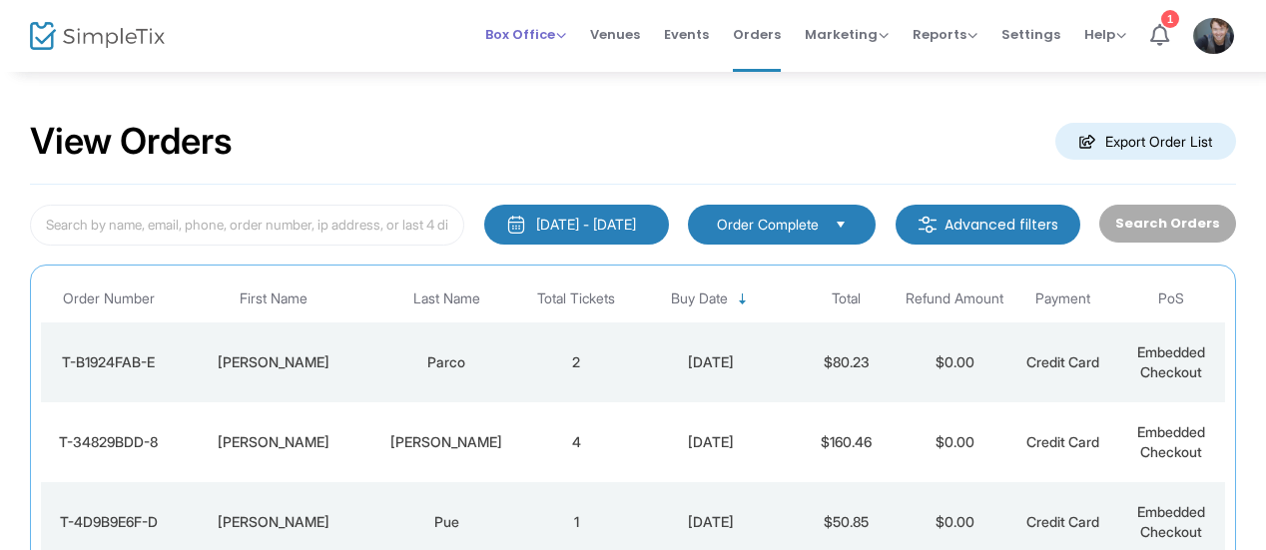
click at [537, 17] on span "Box Office Sell Tickets Bookings Sell Season Pass" at bounding box center [525, 34] width 81 height 51
click at [539, 29] on span "Box Office" at bounding box center [525, 34] width 81 height 19
click at [545, 58] on li "Sell Tickets" at bounding box center [556, 66] width 143 height 39
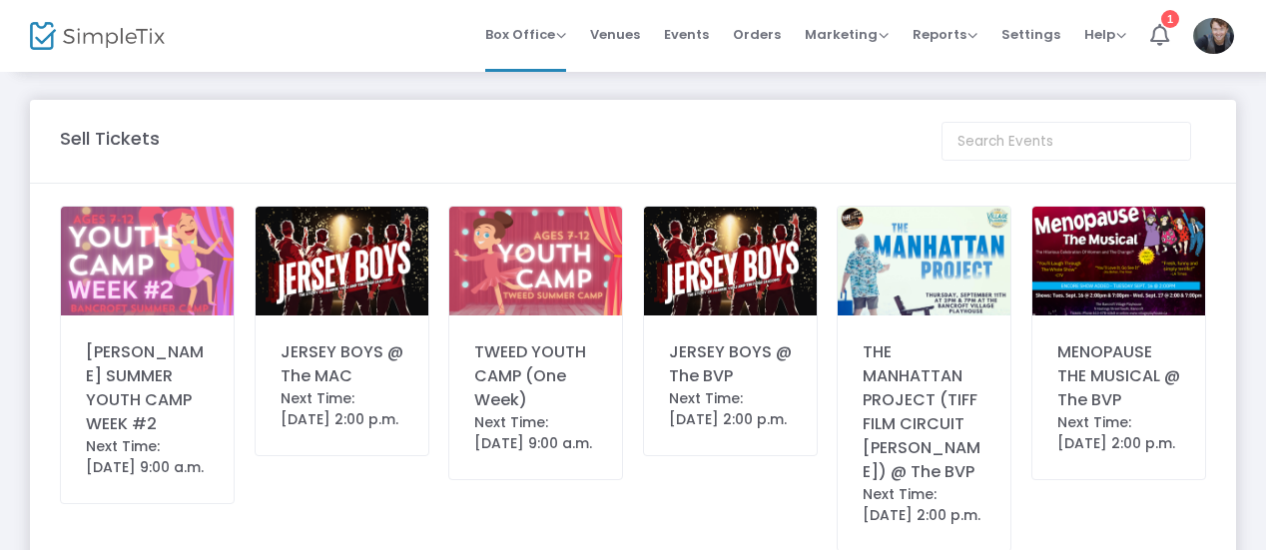
click at [356, 386] on div "JERSEY BOYS @ The MAC" at bounding box center [342, 365] width 123 height 48
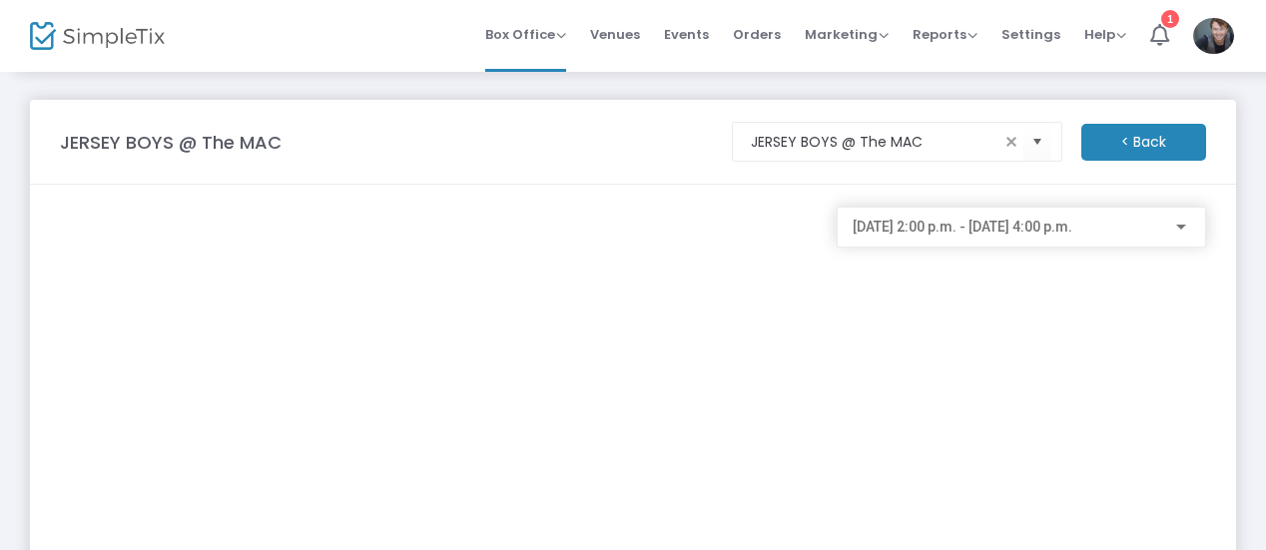
click at [1157, 131] on m-button "< Back" at bounding box center [1144, 142] width 125 height 37
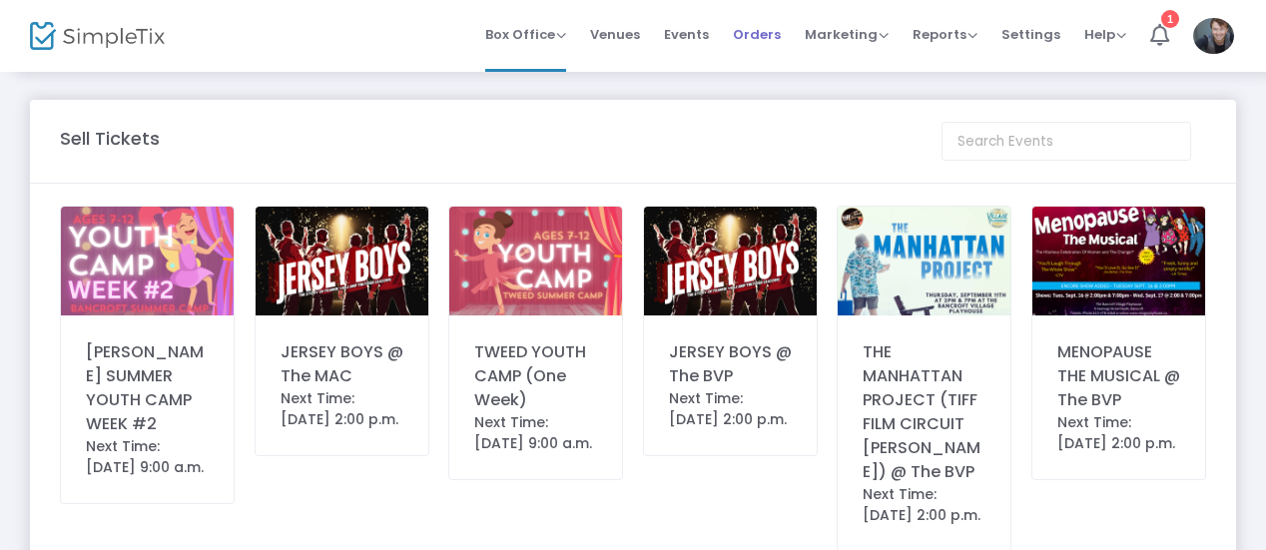
click at [746, 43] on span "Orders" at bounding box center [757, 34] width 48 height 51
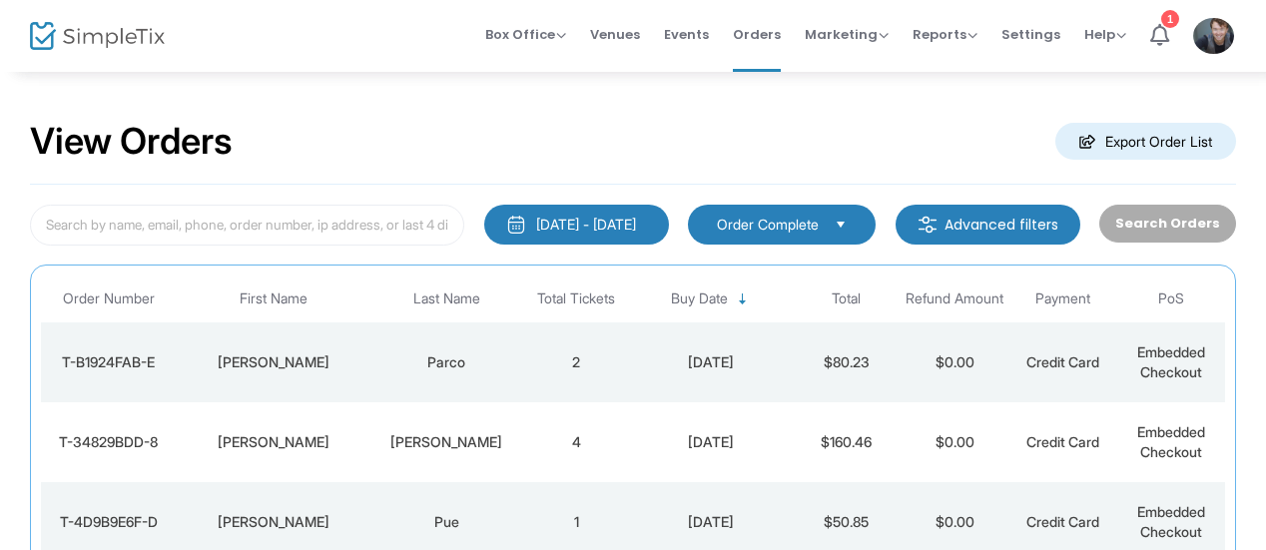
click at [389, 345] on td "Parco" at bounding box center [447, 363] width 152 height 80
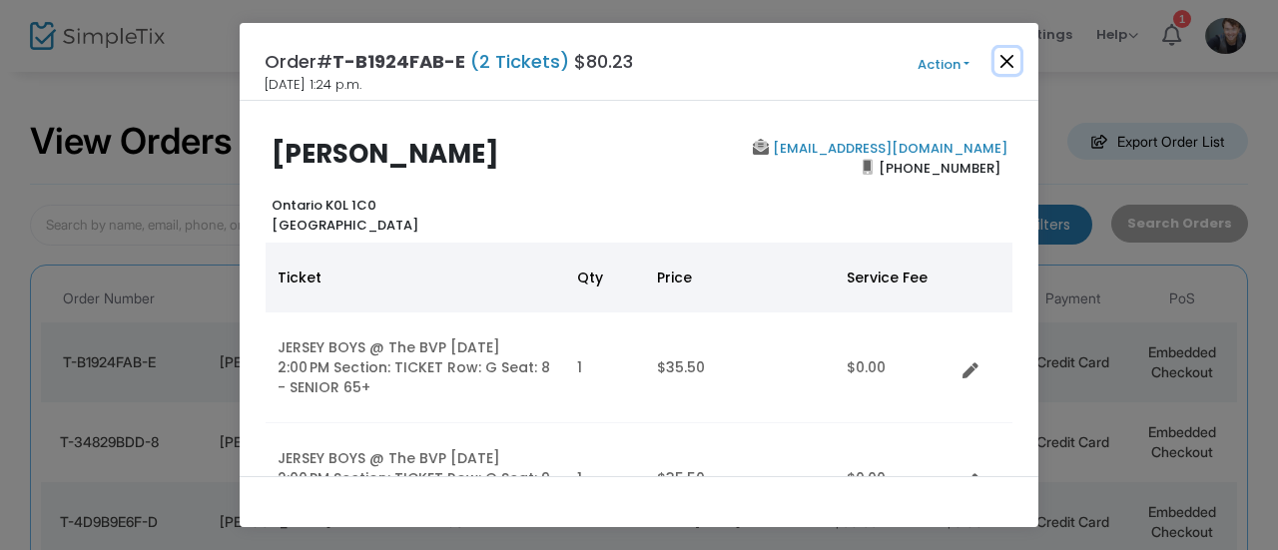
click at [996, 51] on button "Close" at bounding box center [1008, 61] width 26 height 26
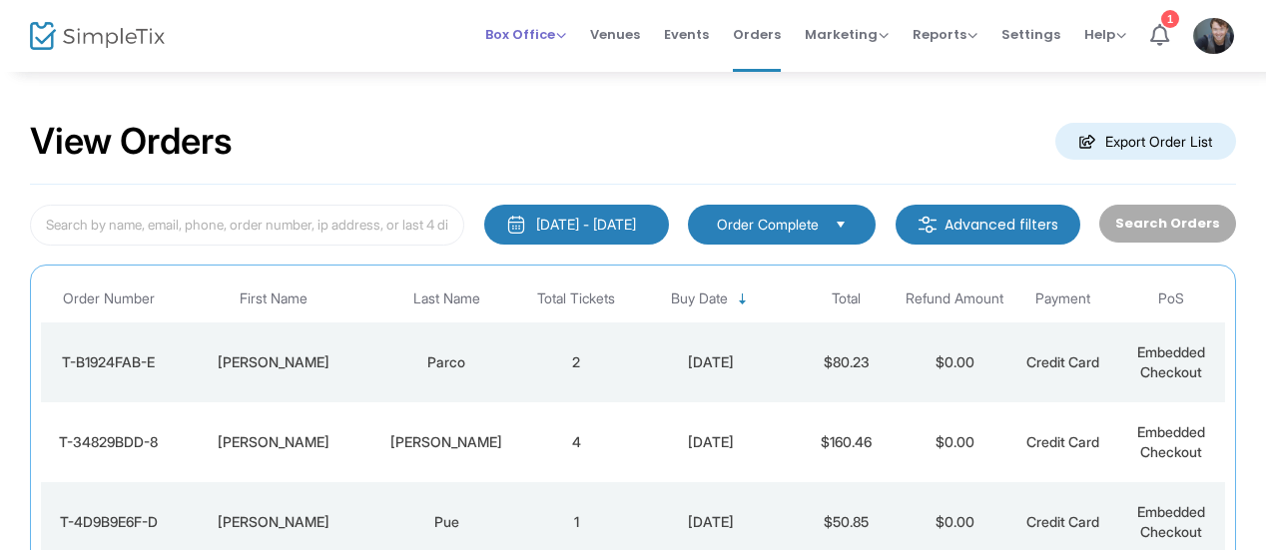
click at [578, 29] on li "Box Office Sell Tickets Bookings Sell Season Pass" at bounding box center [525, 36] width 105 height 72
click at [541, 29] on span "Box Office" at bounding box center [525, 34] width 81 height 19
click at [564, 62] on li "Sell Tickets" at bounding box center [556, 66] width 143 height 39
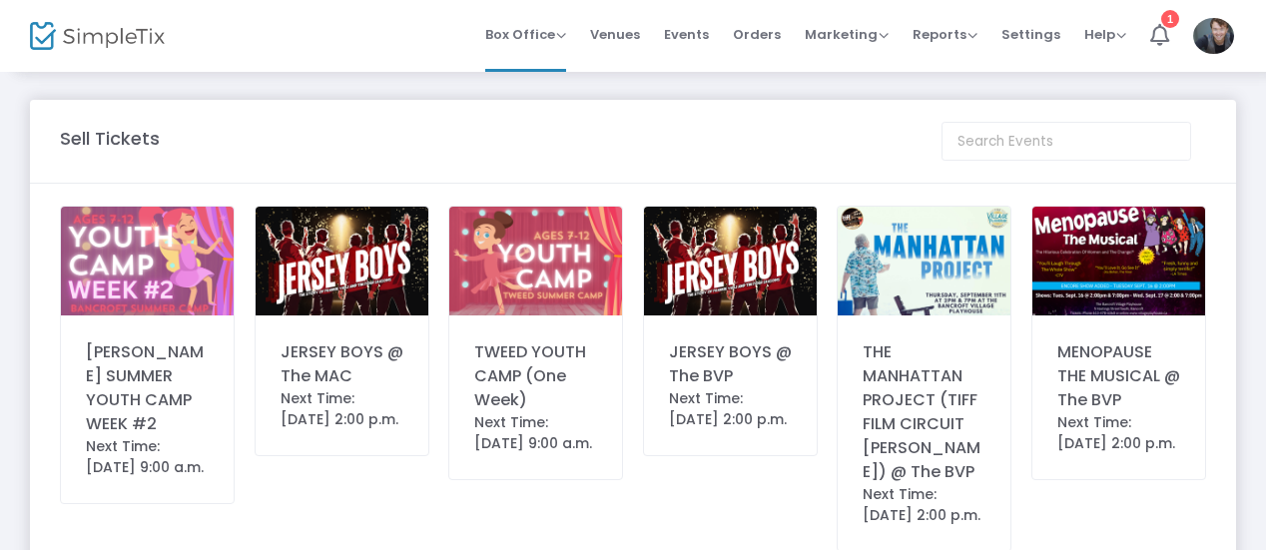
click at [108, 452] on div "Next Time: [DATE] 9:00 a.m." at bounding box center [147, 457] width 123 height 42
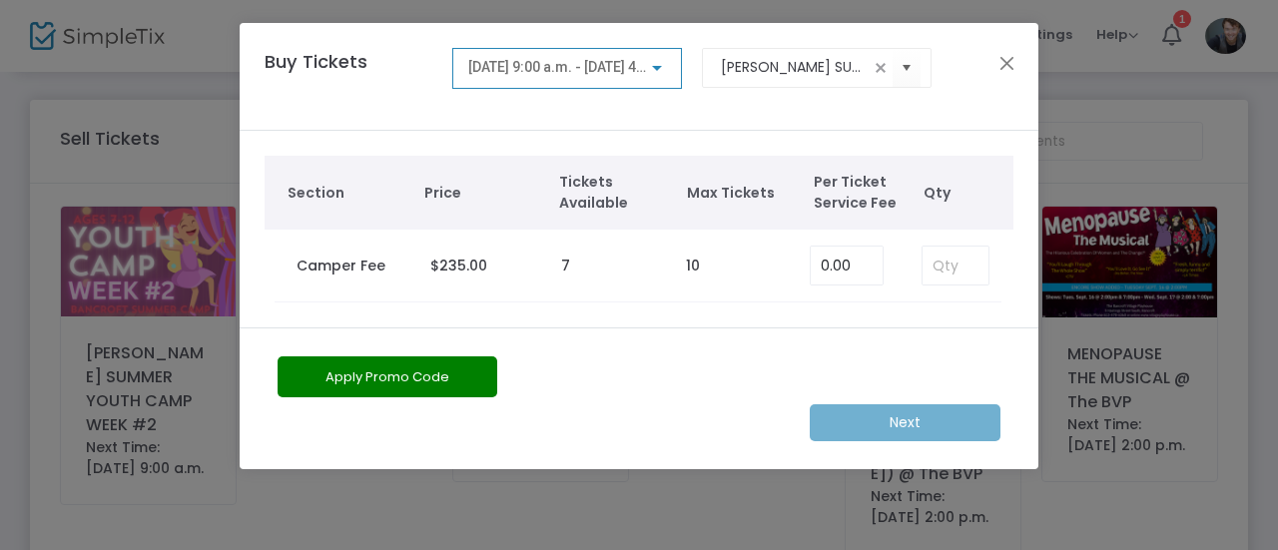
click at [1019, 52] on div "Buy Tickets [DATE] 9:00 a.m. - [DATE] 4:00 p.m. [PERSON_NAME] SUMMER YOUTH CAMP…" at bounding box center [639, 77] width 799 height 108
click at [1006, 69] on button "Close" at bounding box center [1008, 63] width 26 height 26
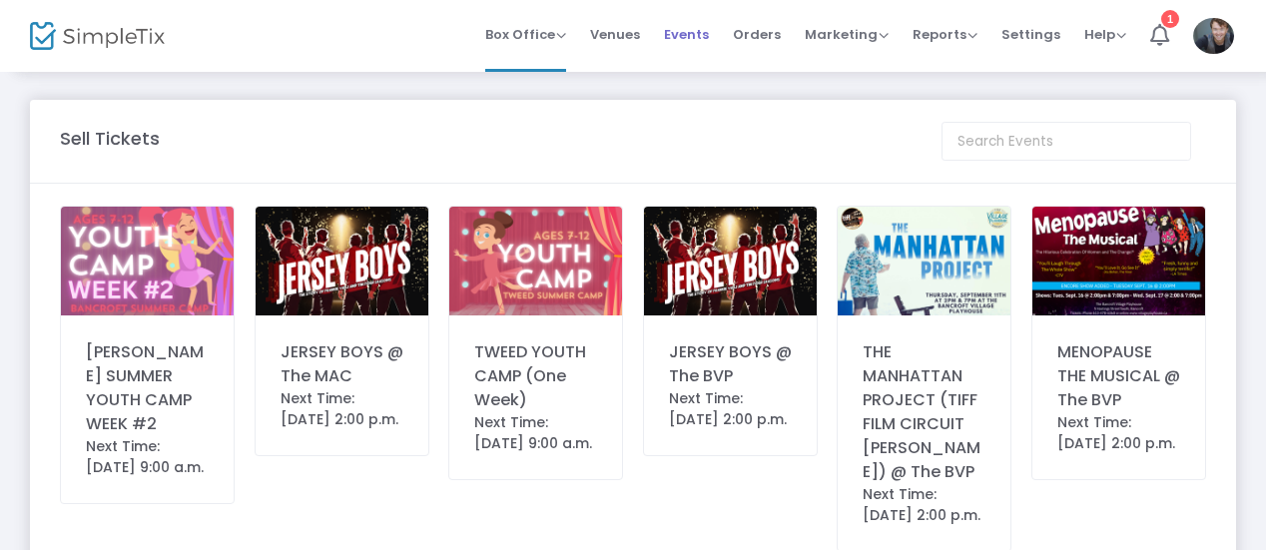
click at [696, 39] on span "Events" at bounding box center [686, 34] width 45 height 51
